Goal: Find specific page/section: Find specific page/section

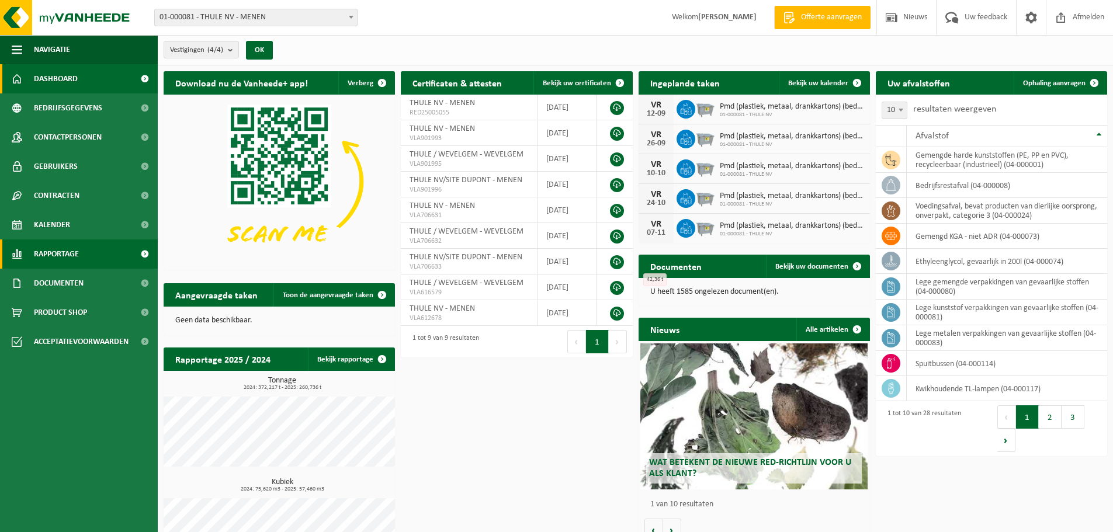
click at [89, 250] on link "Rapportage" at bounding box center [79, 254] width 158 height 29
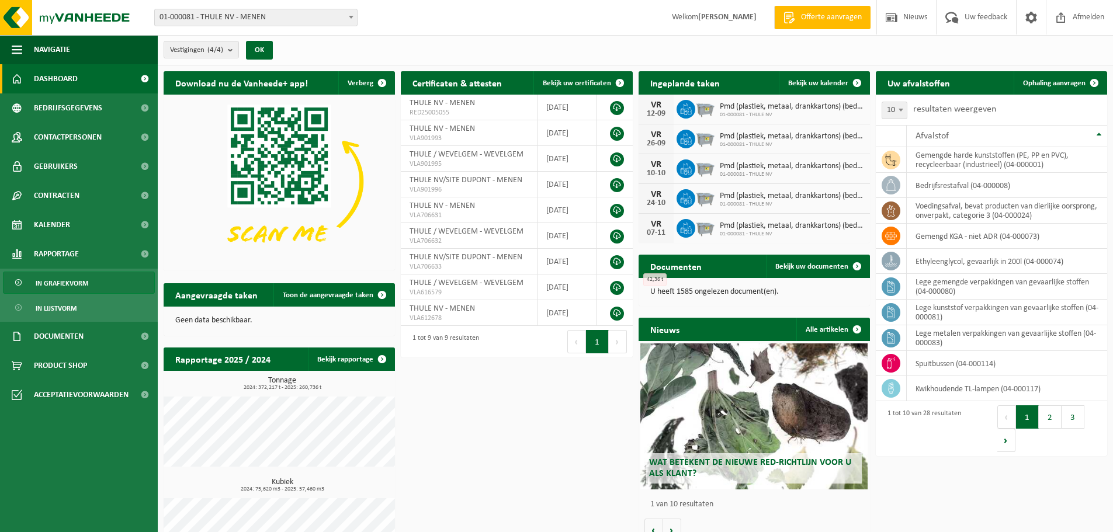
click at [71, 284] on span "In grafiekvorm" at bounding box center [62, 283] width 53 height 22
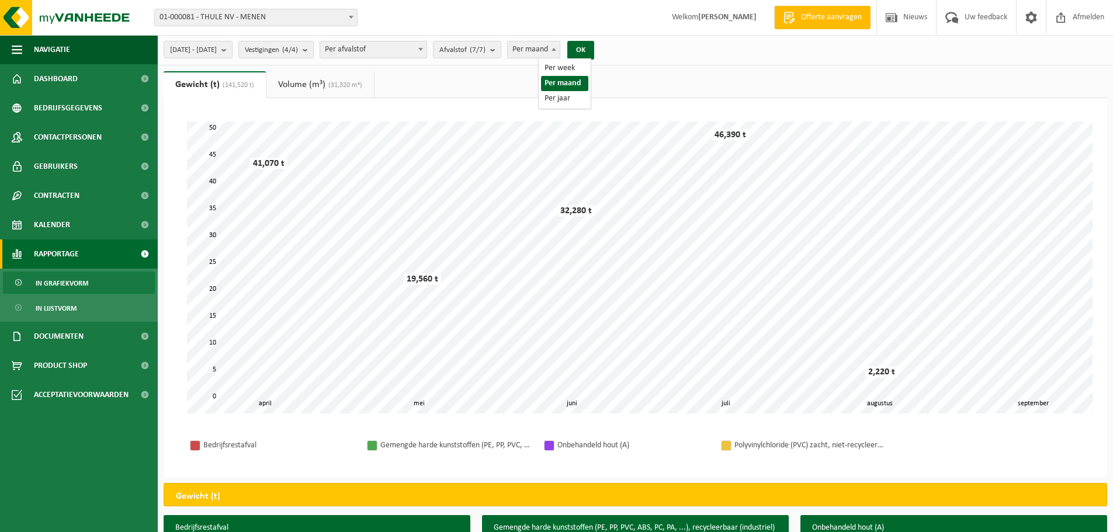
click at [560, 51] on span at bounding box center [554, 48] width 12 height 15
click at [232, 49] on b "submit" at bounding box center [226, 49] width 11 height 16
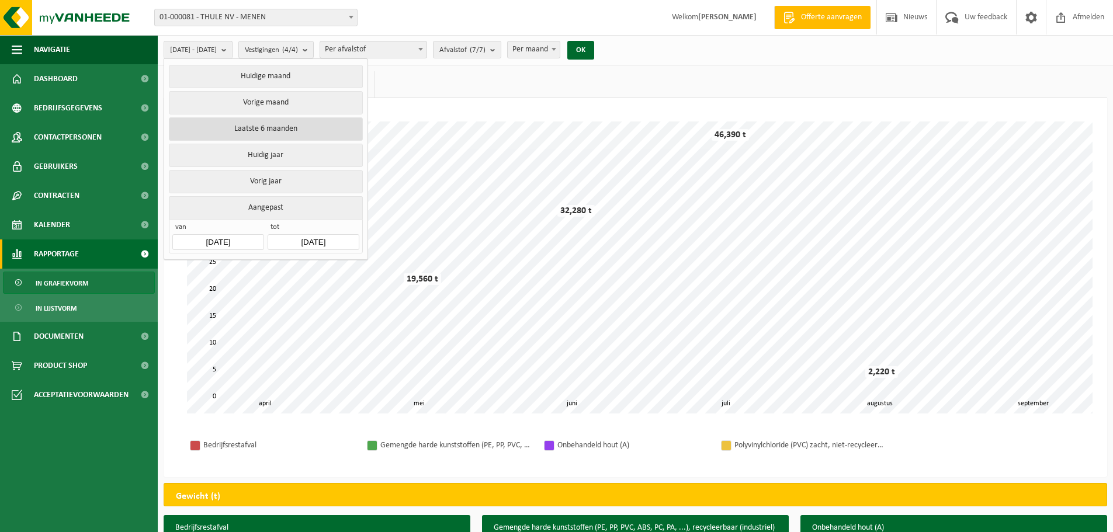
click at [261, 119] on button "Laatste 6 maanden" at bounding box center [265, 128] width 193 height 23
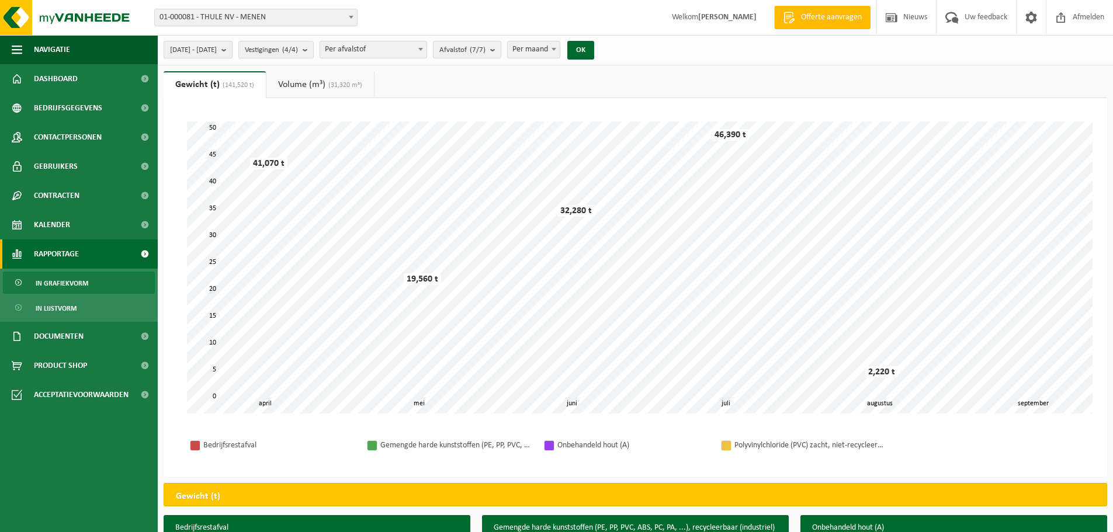
click at [232, 50] on b "submit" at bounding box center [226, 49] width 11 height 16
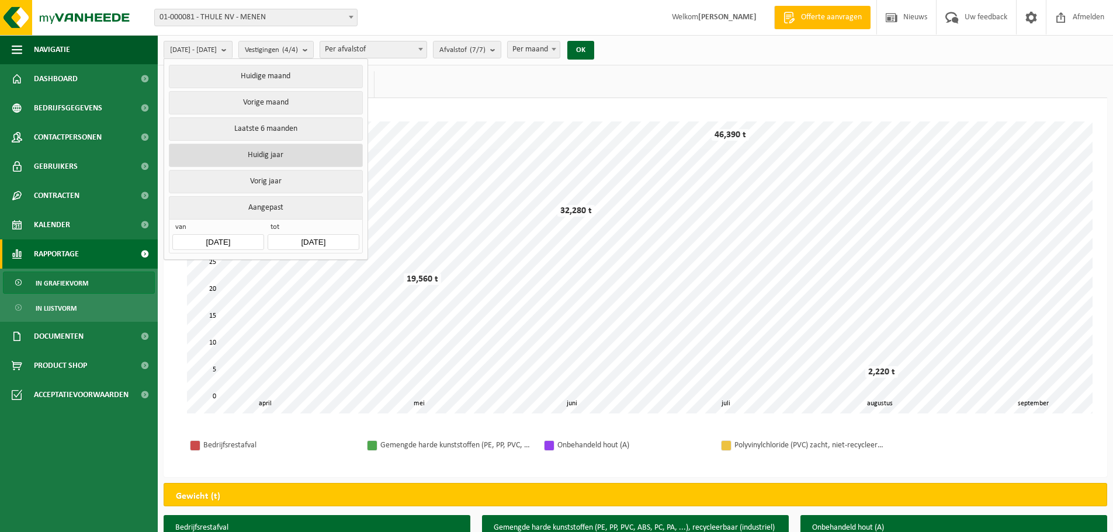
click at [268, 151] on button "Huidig jaar" at bounding box center [265, 155] width 193 height 23
